Goal: Task Accomplishment & Management: Manage account settings

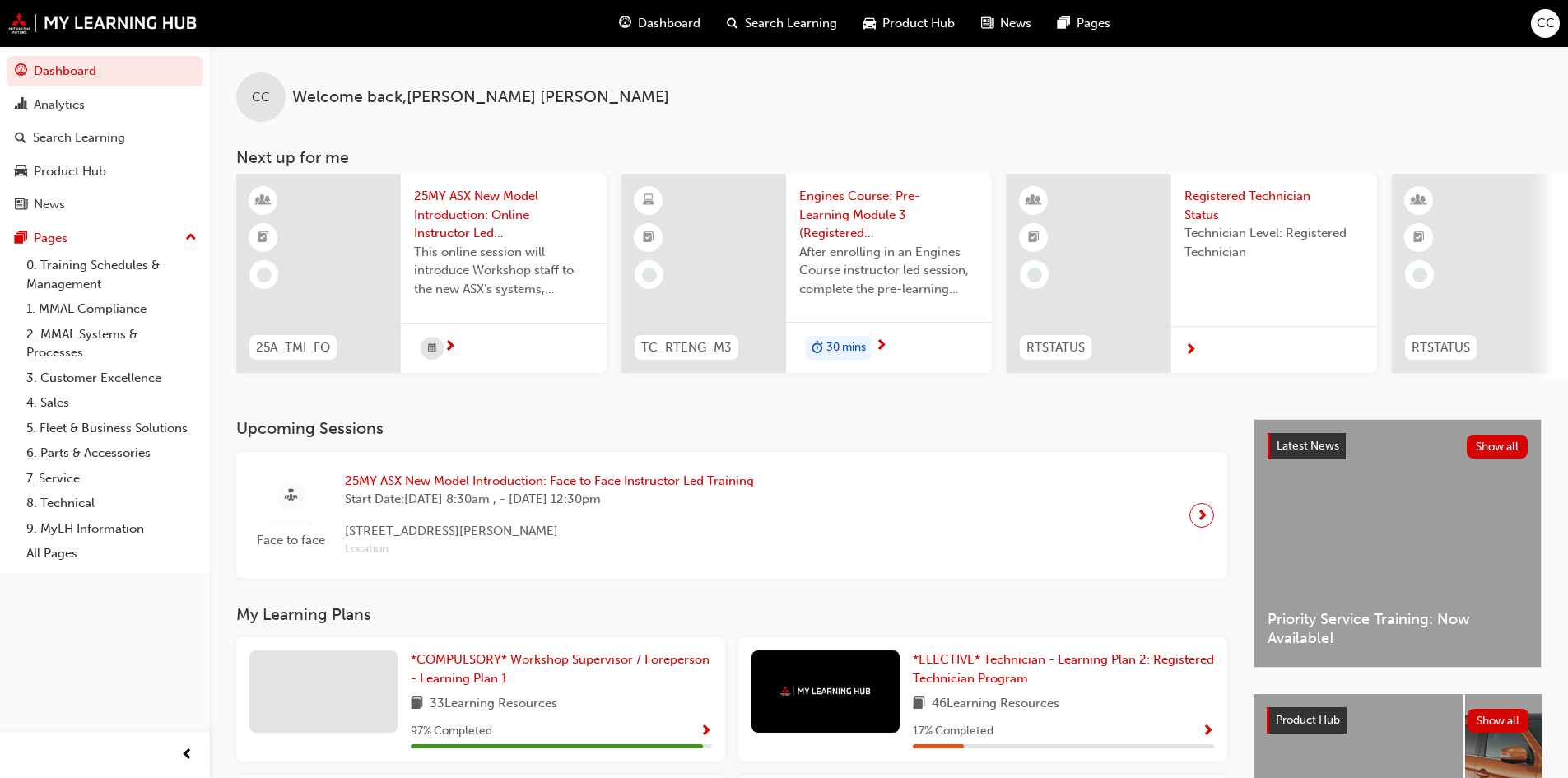
click at [1545, 31] on span "CC" at bounding box center [1546, 23] width 18 height 19
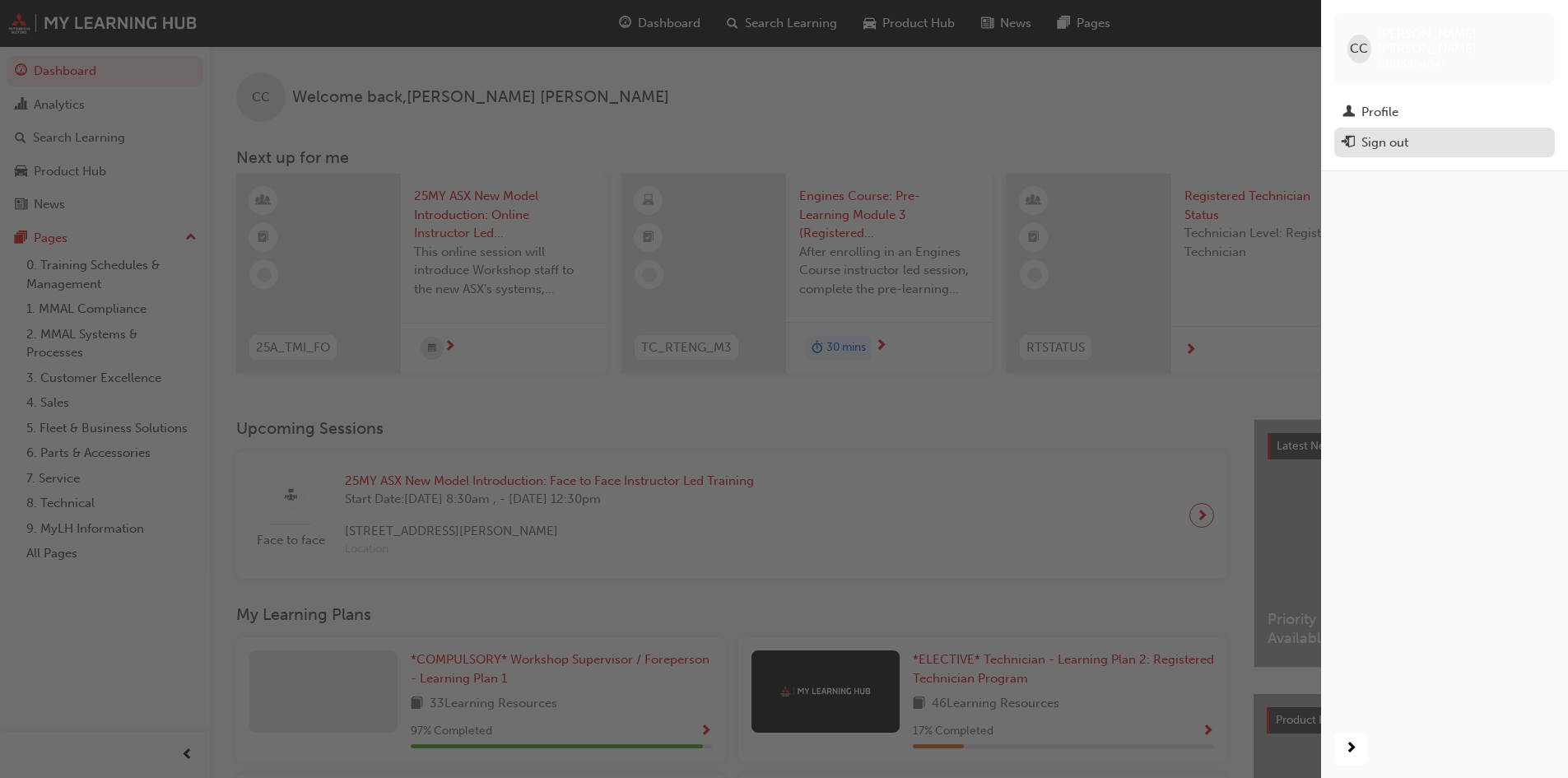
click at [1414, 138] on div "Sign out" at bounding box center [1444, 142] width 204 height 21
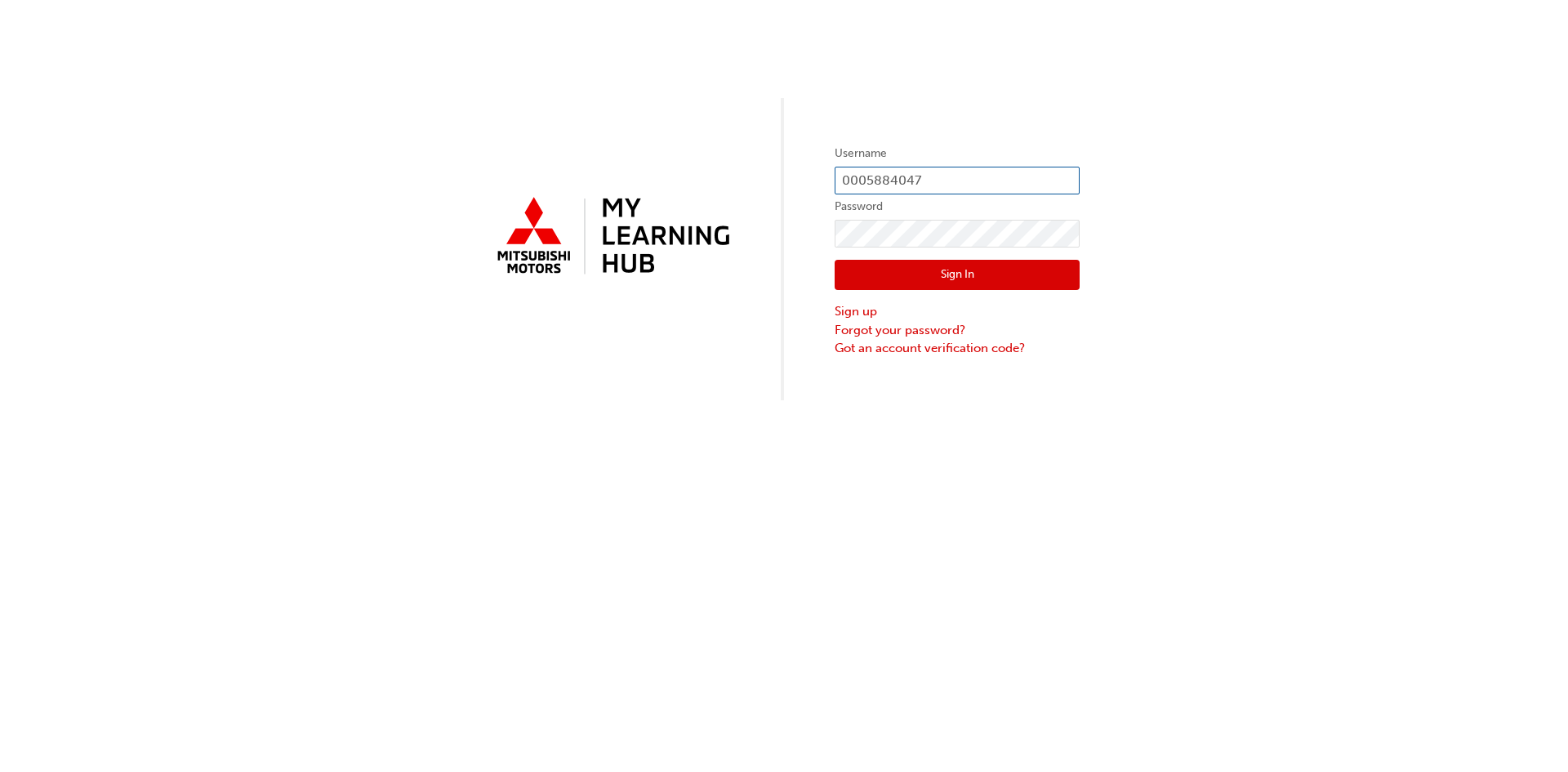
click at [948, 182] on input "0005884047" at bounding box center [957, 180] width 245 height 28
type input "0"
click at [891, 187] on input "text" at bounding box center [957, 180] width 245 height 28
type input "jack.wise@australianmotors.com.au"
click button "Sign In" at bounding box center [957, 275] width 245 height 31
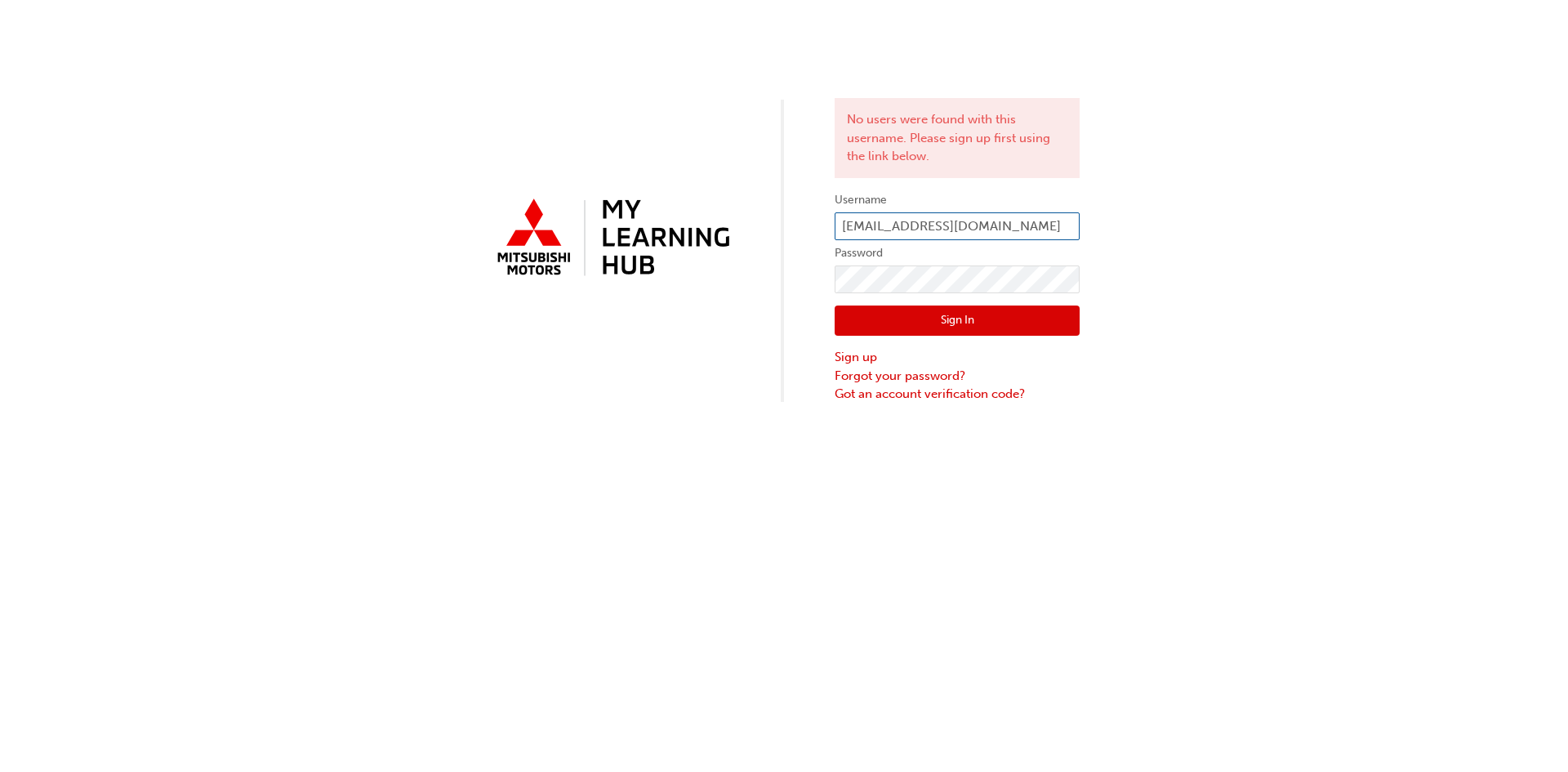
click at [846, 228] on input "jack.wise@australianmotors.com.au" at bounding box center [957, 226] width 245 height 28
click at [883, 224] on input "Jack.wise@australianmotors.com.au" at bounding box center [957, 226] width 245 height 28
click at [1015, 232] on input "Jack.Wise@australianmotors.com.au" at bounding box center [957, 226] width 245 height 28
type input "Jack.Wise@australianmotorsmitsubishi.com.au"
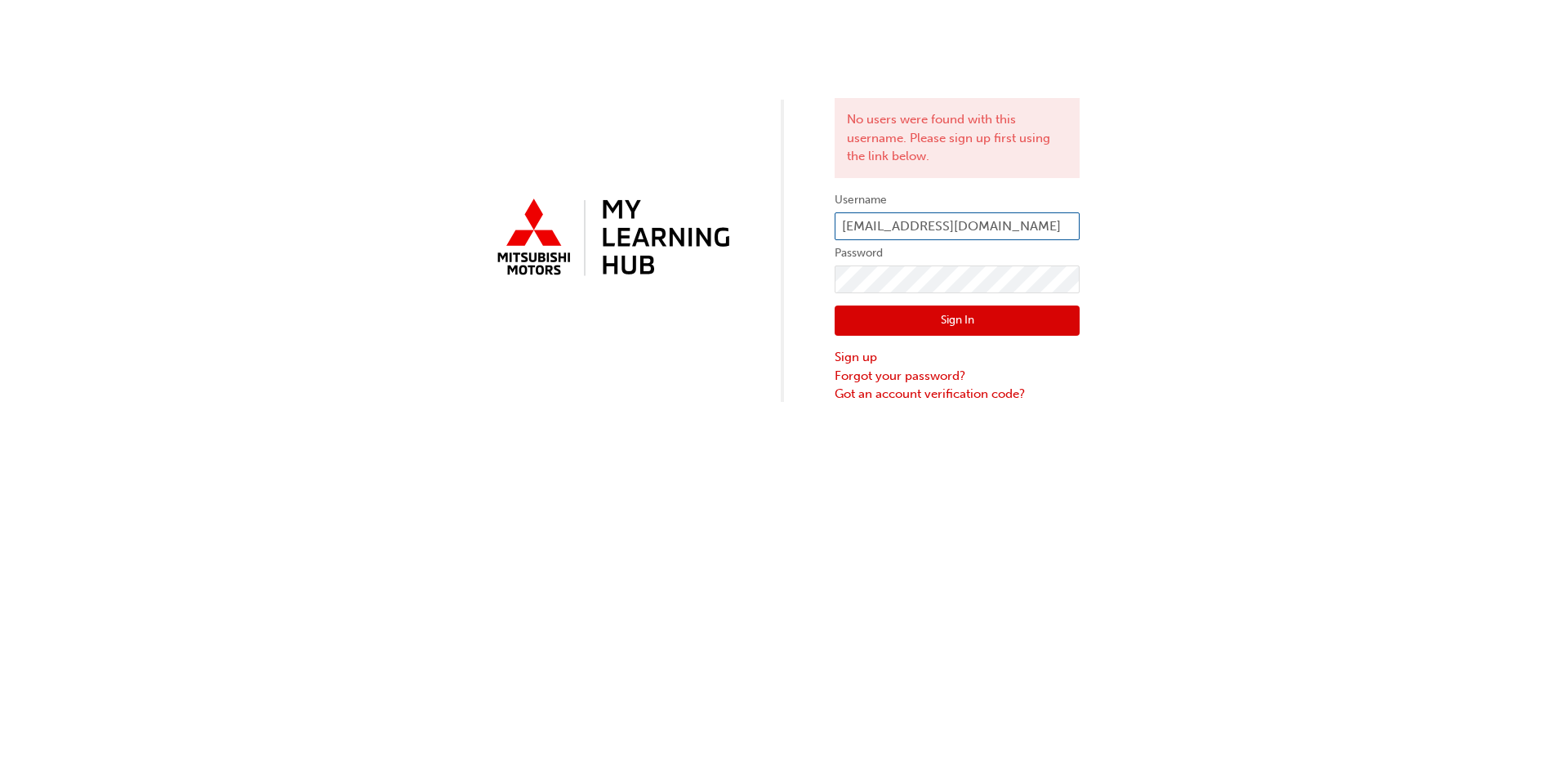
click button "Sign In" at bounding box center [957, 320] width 245 height 31
